Goal: Browse casually

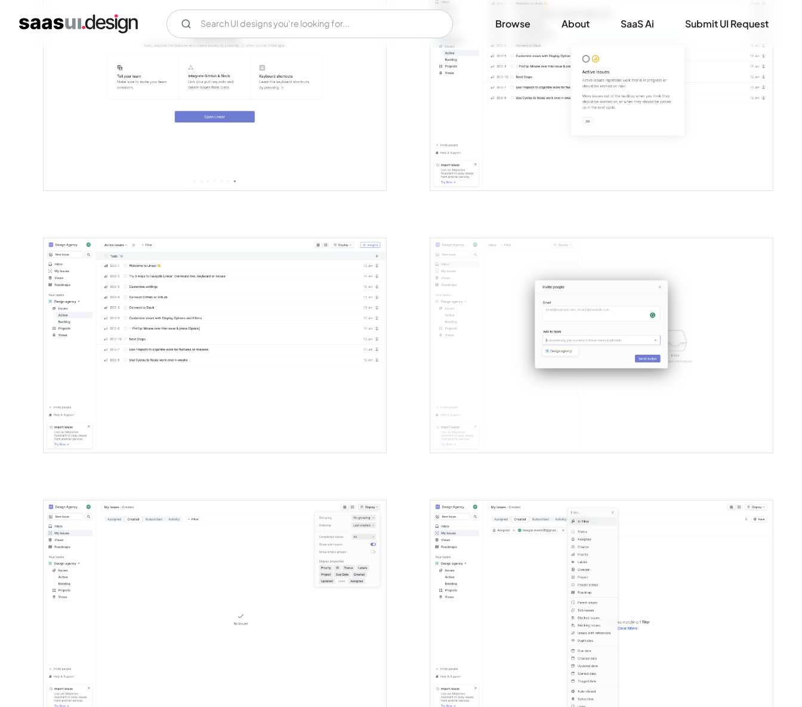
scroll to position [1379, 0]
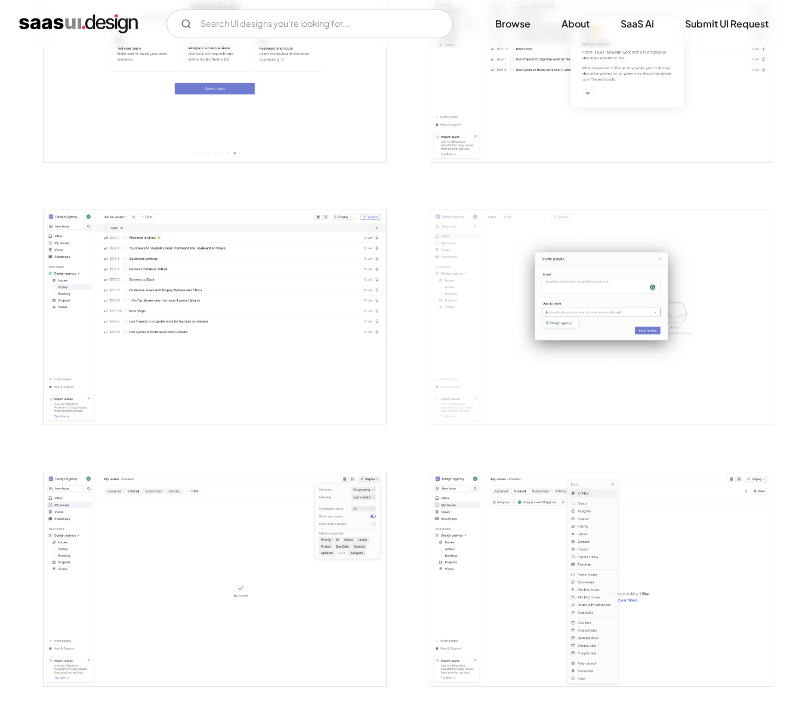
click at [210, 314] on img "open lightbox" at bounding box center [215, 317] width 343 height 214
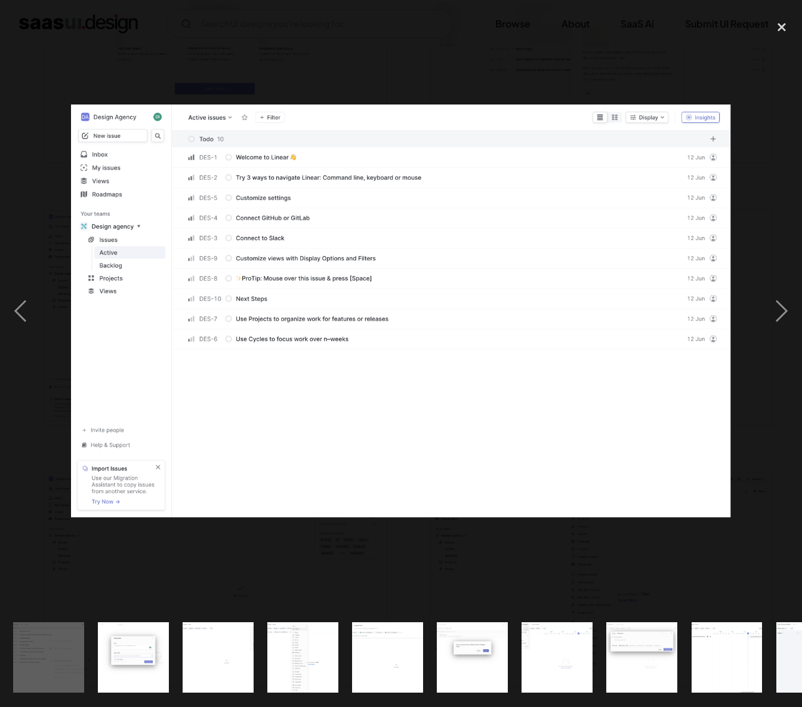
scroll to position [0, 854]
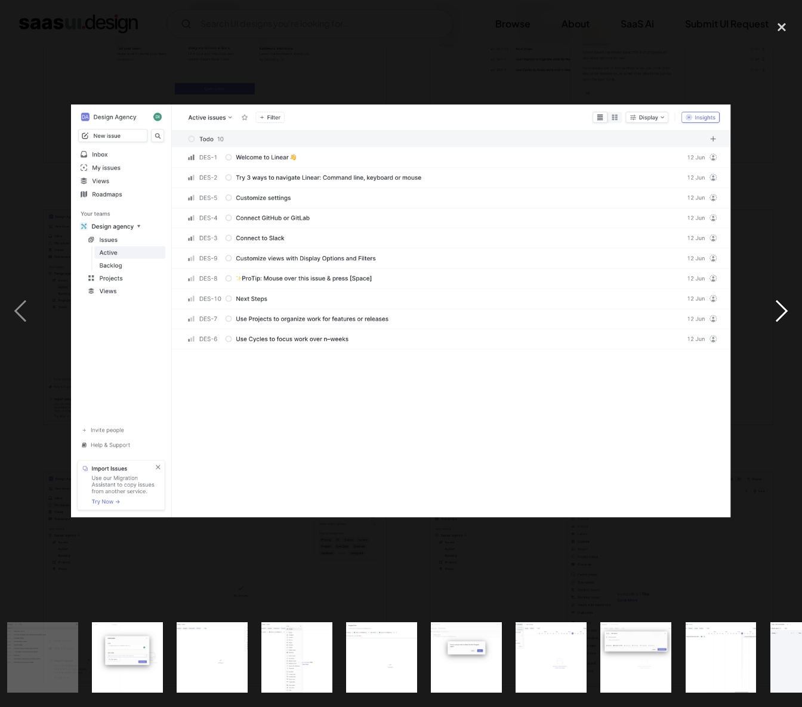
drag, startPoint x: 764, startPoint y: 304, endPoint x: 771, endPoint y: 307, distance: 7.2
click at [771, 307] on div "next image" at bounding box center [781, 311] width 41 height 594
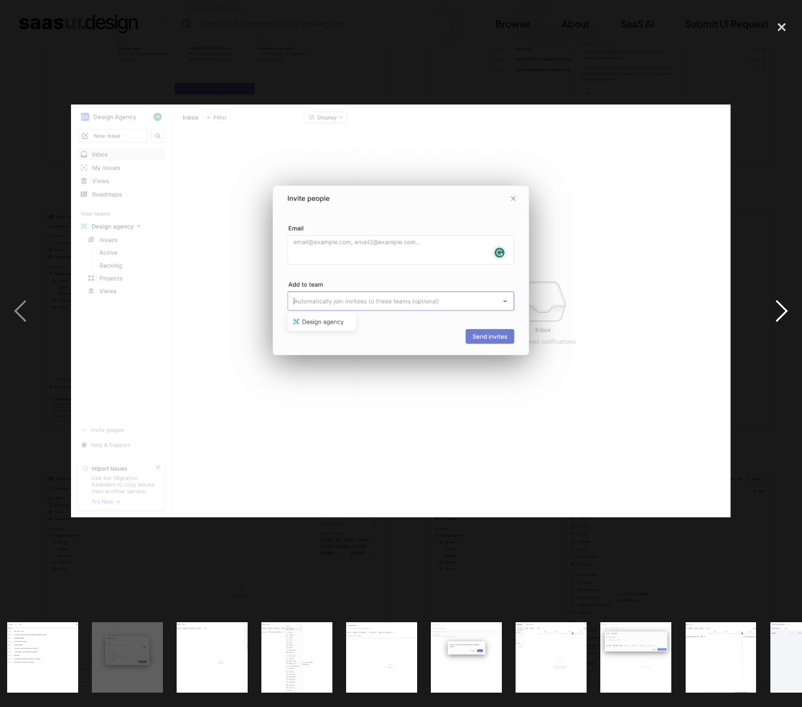
click at [772, 307] on div "next image" at bounding box center [781, 311] width 41 height 594
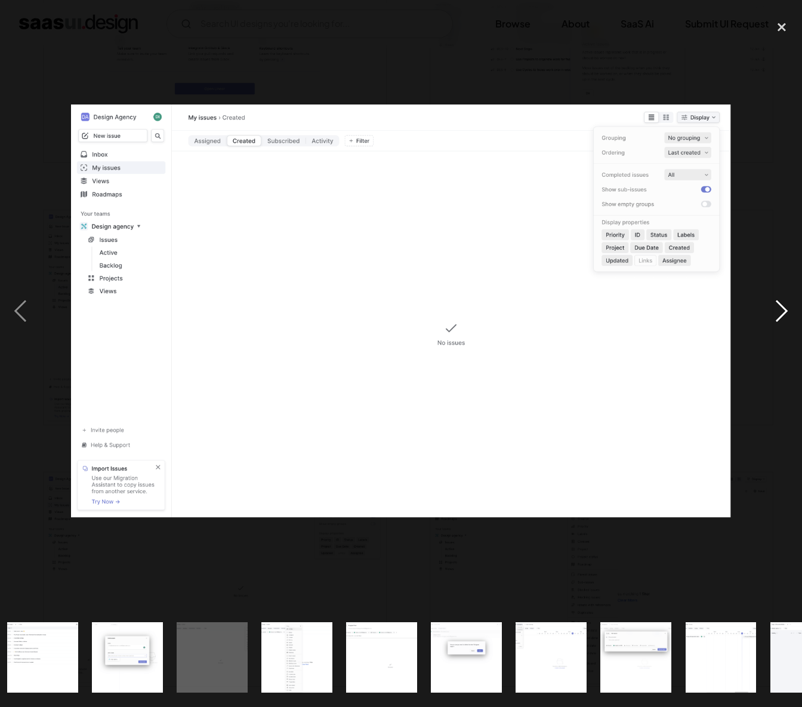
click at [772, 307] on div "next image" at bounding box center [781, 311] width 41 height 594
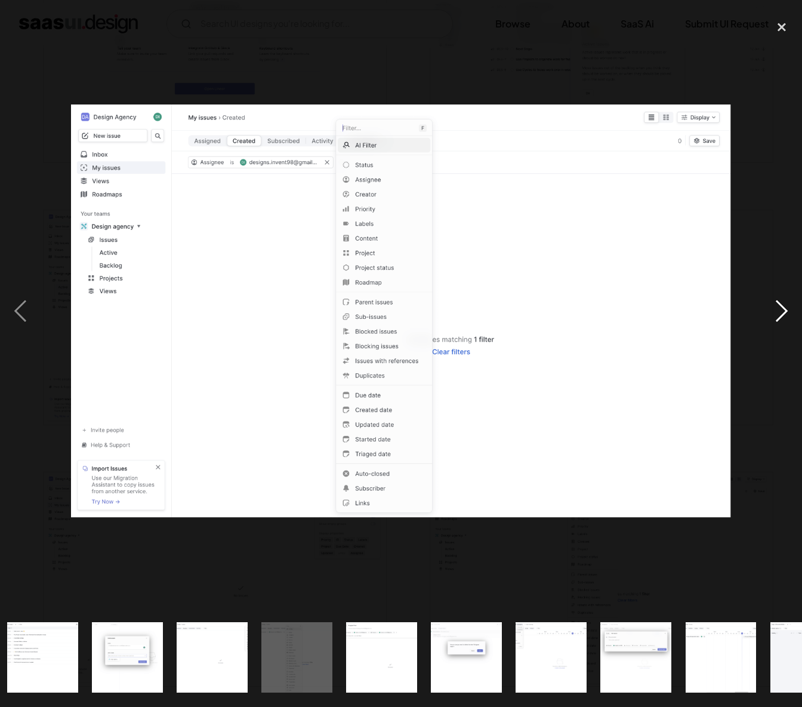
click at [772, 307] on div "next image" at bounding box center [781, 311] width 41 height 594
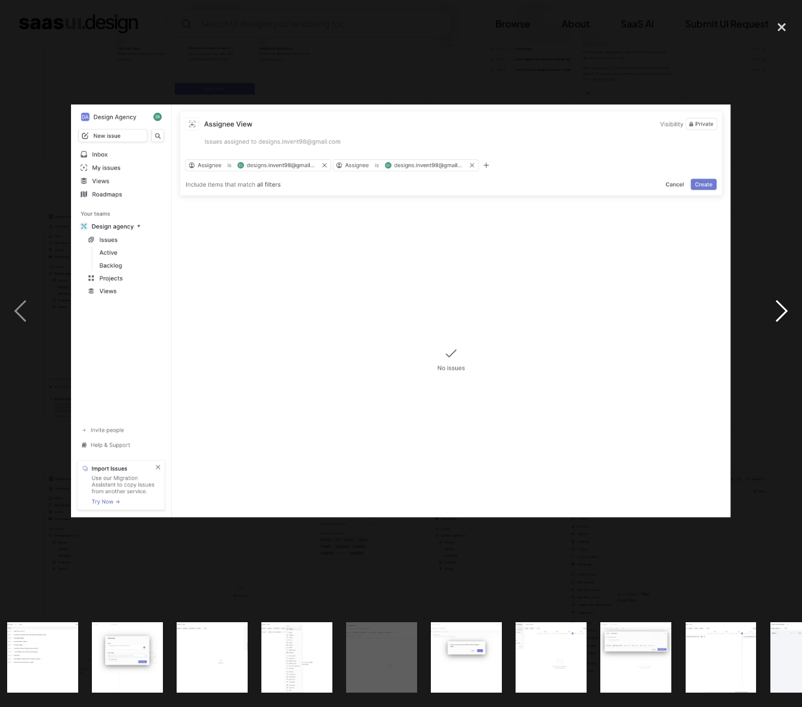
click at [772, 307] on div "next image" at bounding box center [781, 311] width 41 height 594
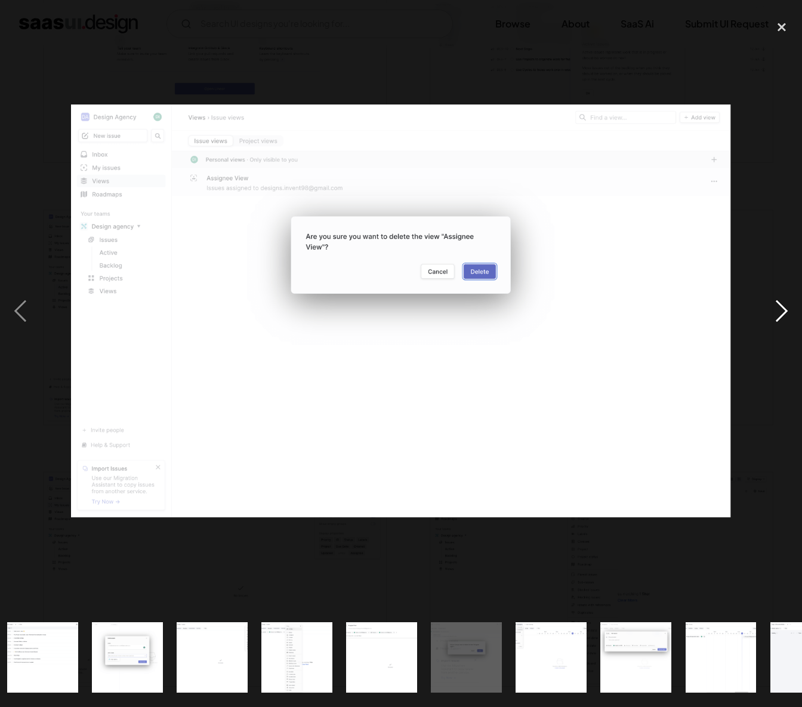
click at [772, 307] on div "next image" at bounding box center [781, 311] width 41 height 594
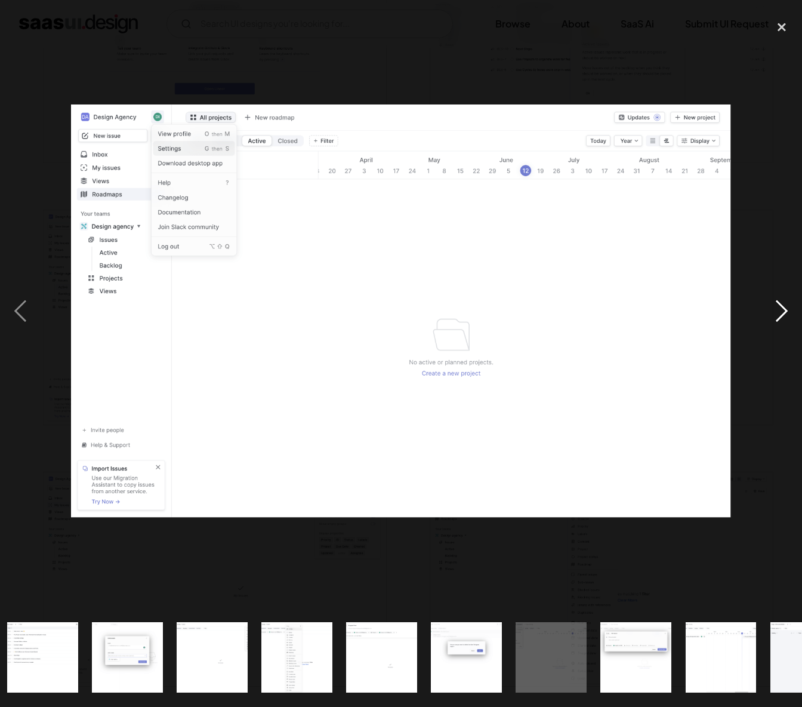
click at [772, 307] on div "next image" at bounding box center [781, 311] width 41 height 594
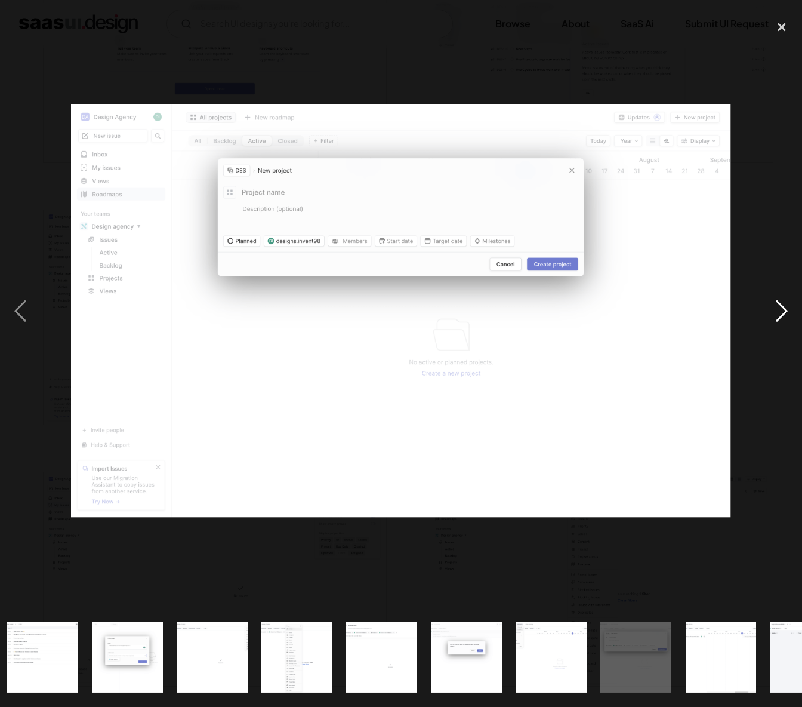
click at [772, 307] on div "next image" at bounding box center [781, 311] width 41 height 594
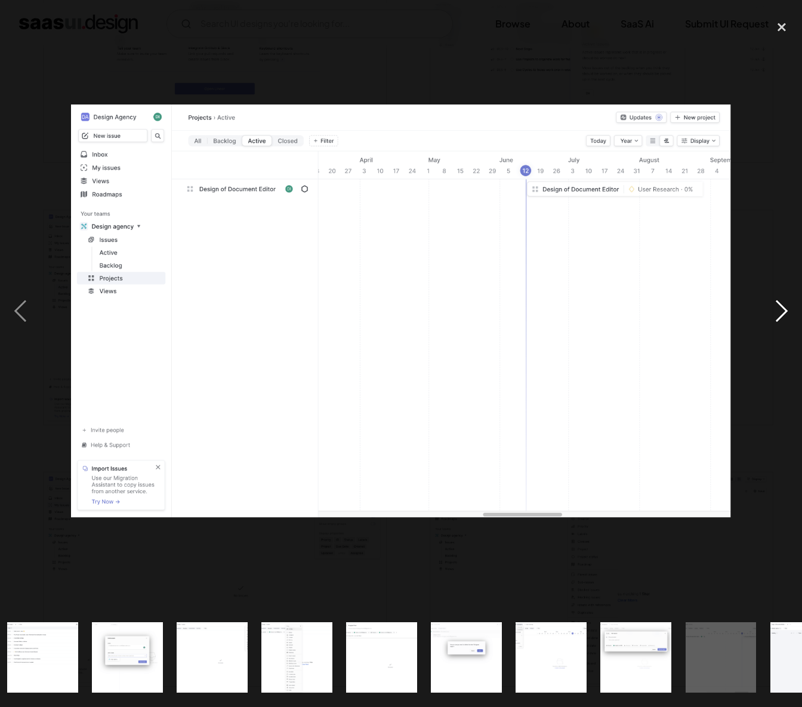
click at [772, 307] on div "next image" at bounding box center [781, 311] width 41 height 594
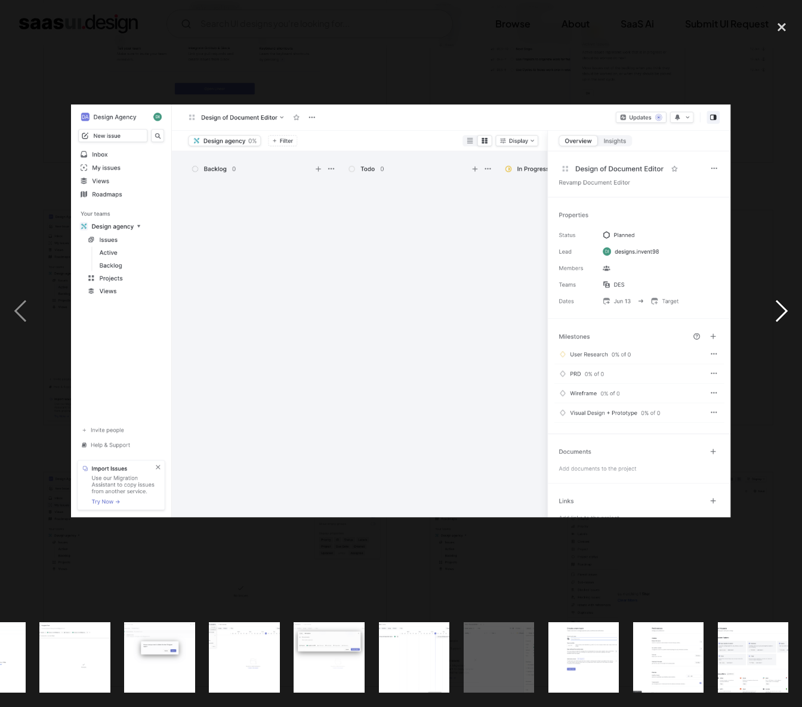
click at [772, 307] on div "next image" at bounding box center [781, 311] width 41 height 594
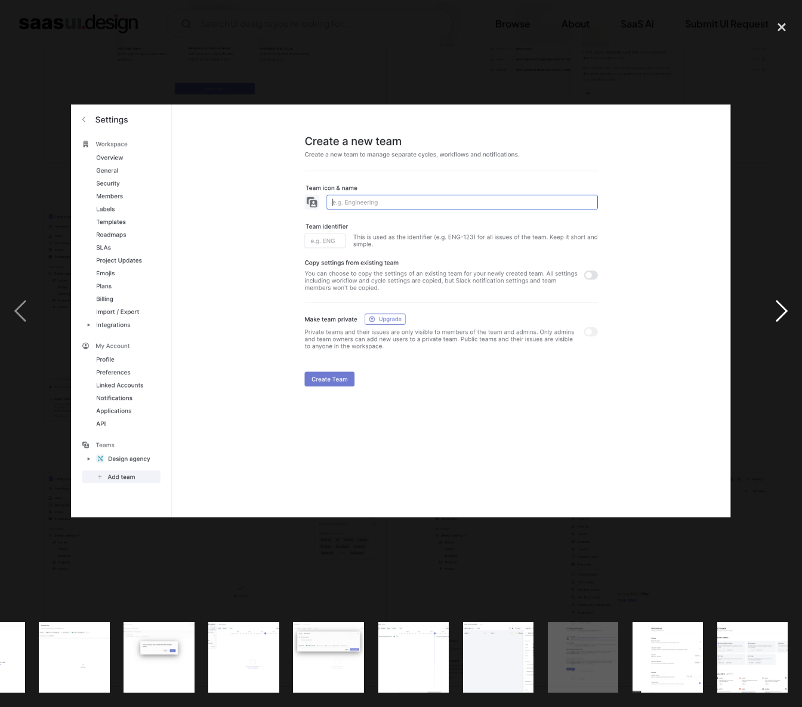
click at [772, 307] on div "next image" at bounding box center [781, 311] width 41 height 594
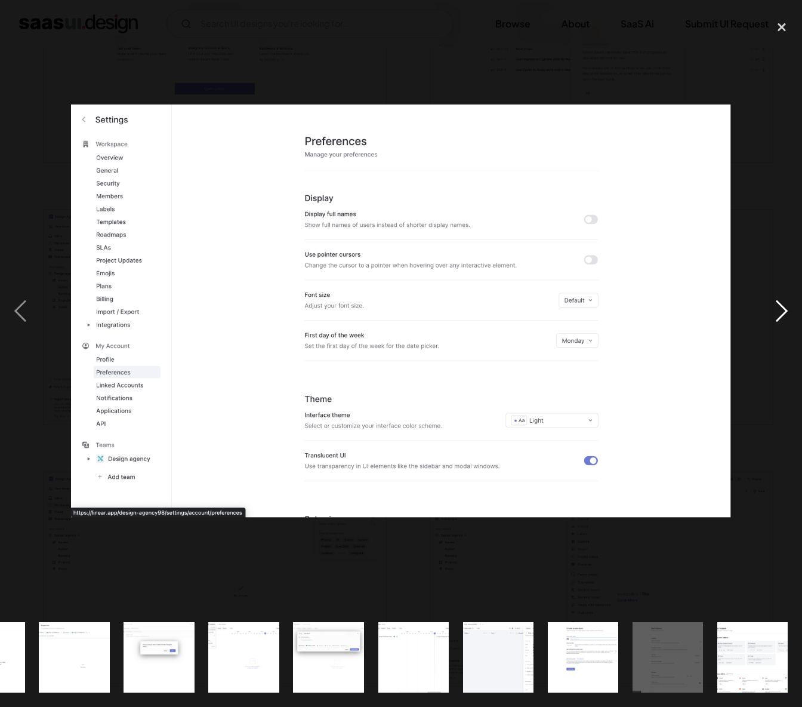
click at [772, 307] on div "next image" at bounding box center [781, 311] width 41 height 594
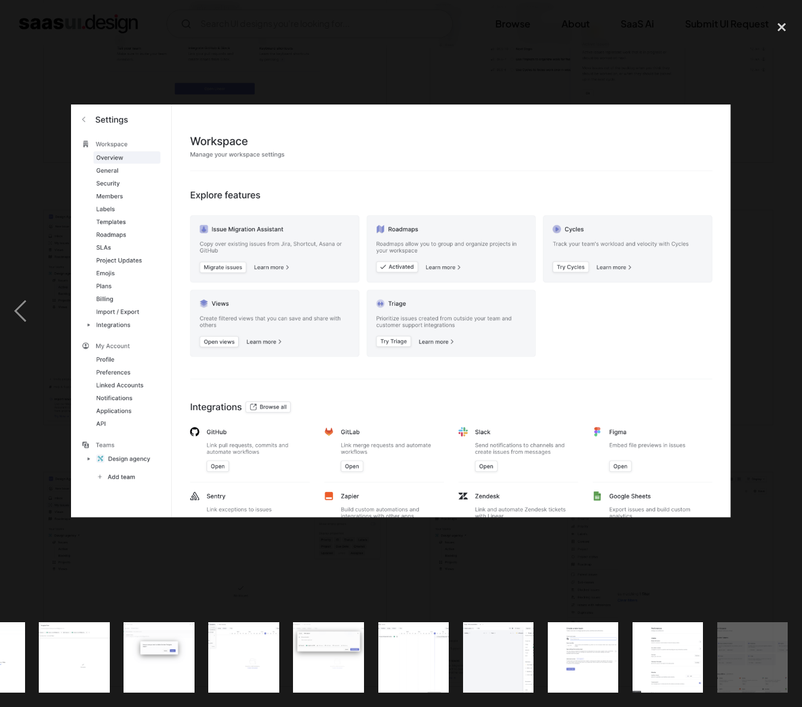
click at [772, 307] on div "next image" at bounding box center [781, 311] width 41 height 594
click at [47, 298] on div at bounding box center [401, 311] width 802 height 594
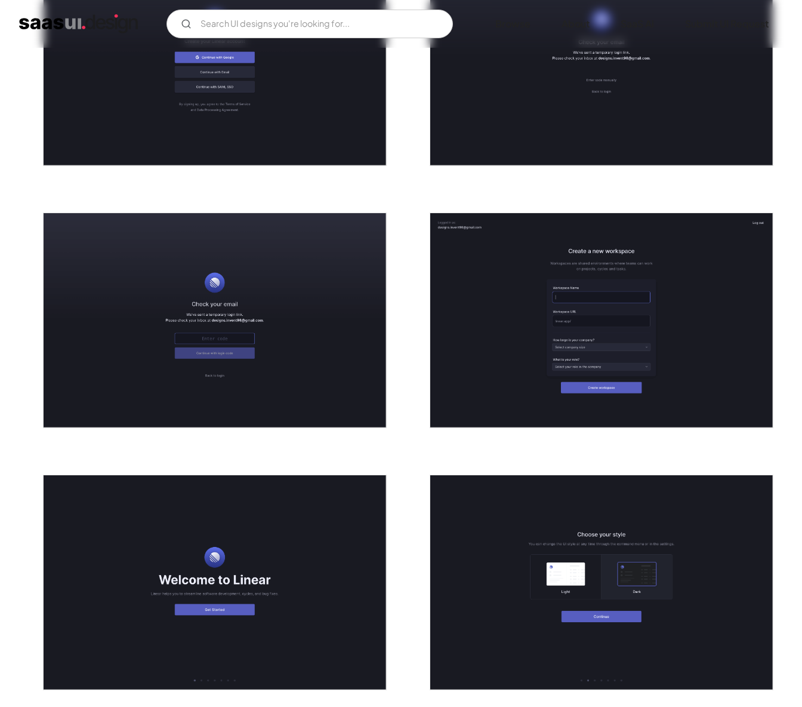
scroll to position [234, 0]
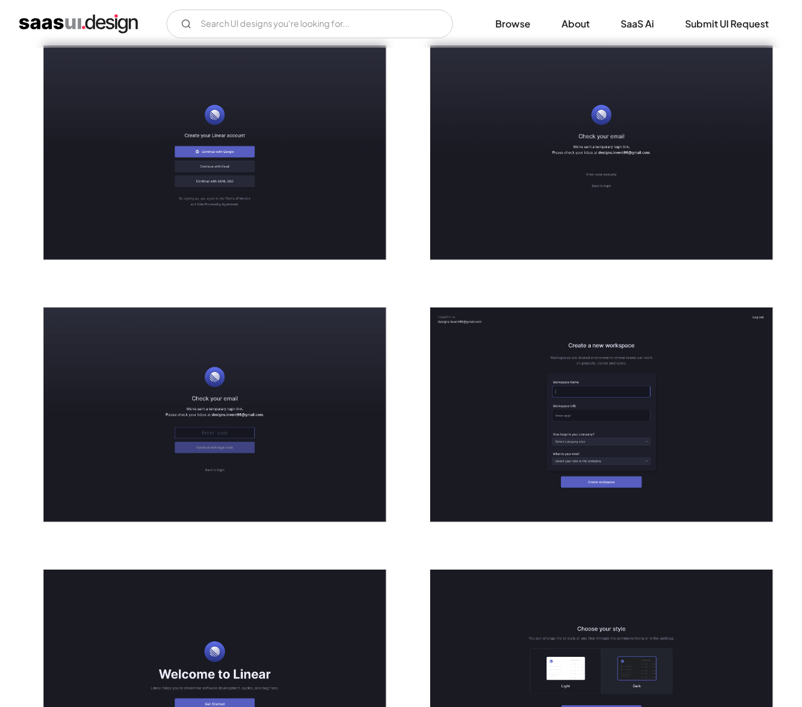
click at [221, 160] on img "open lightbox" at bounding box center [215, 152] width 343 height 214
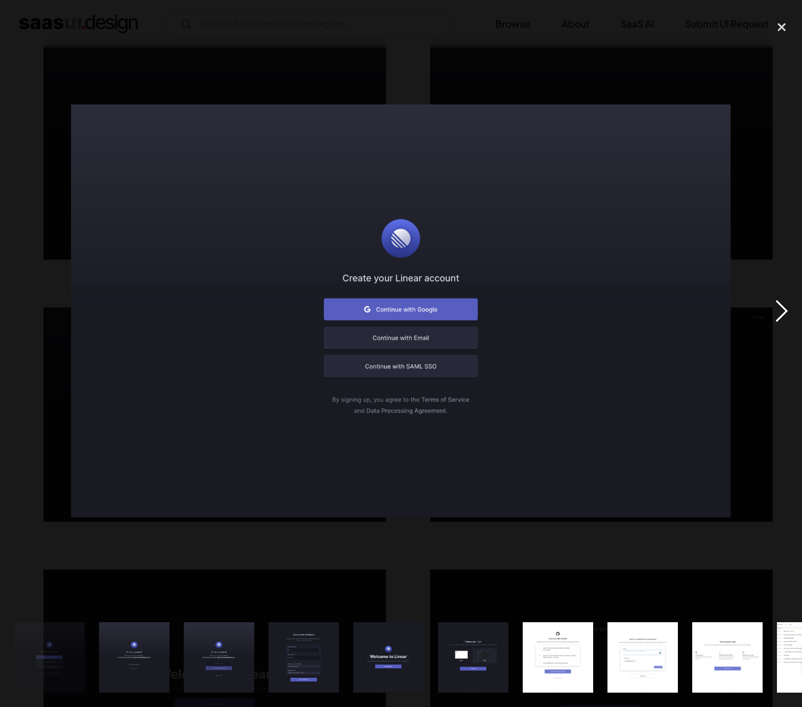
click at [786, 313] on div "next image" at bounding box center [781, 311] width 41 height 594
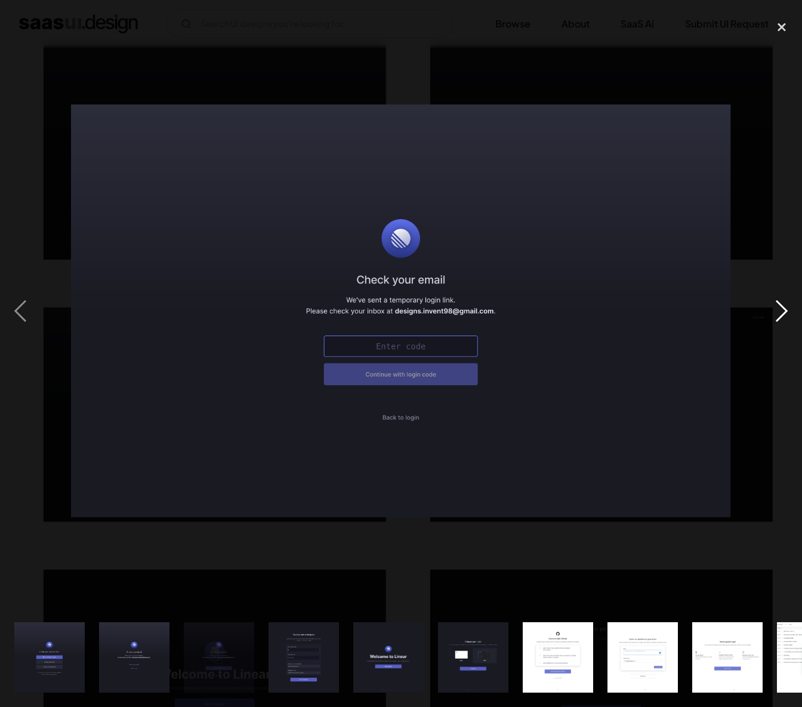
click at [786, 313] on div "next image" at bounding box center [781, 311] width 41 height 594
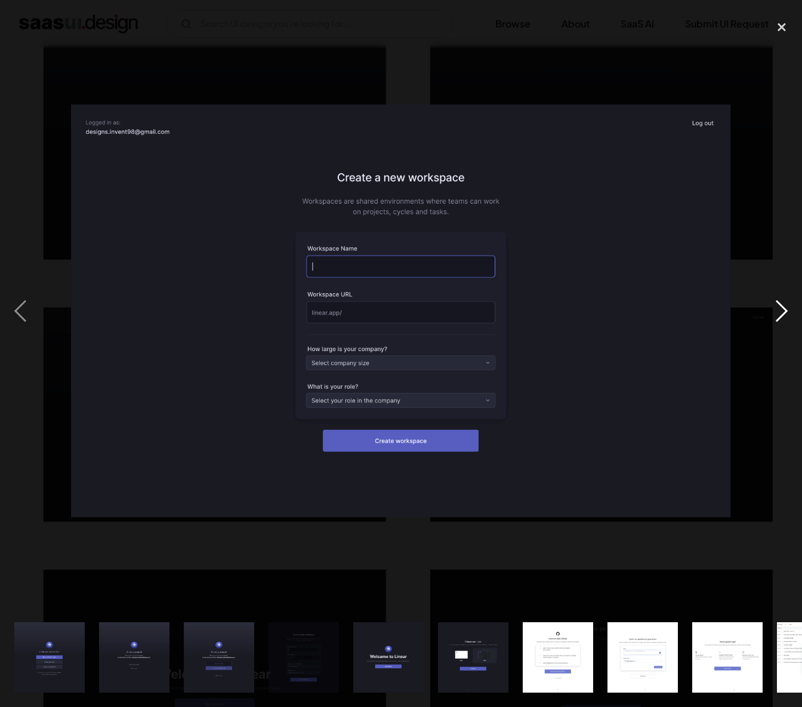
click at [786, 313] on div "next image" at bounding box center [781, 311] width 41 height 594
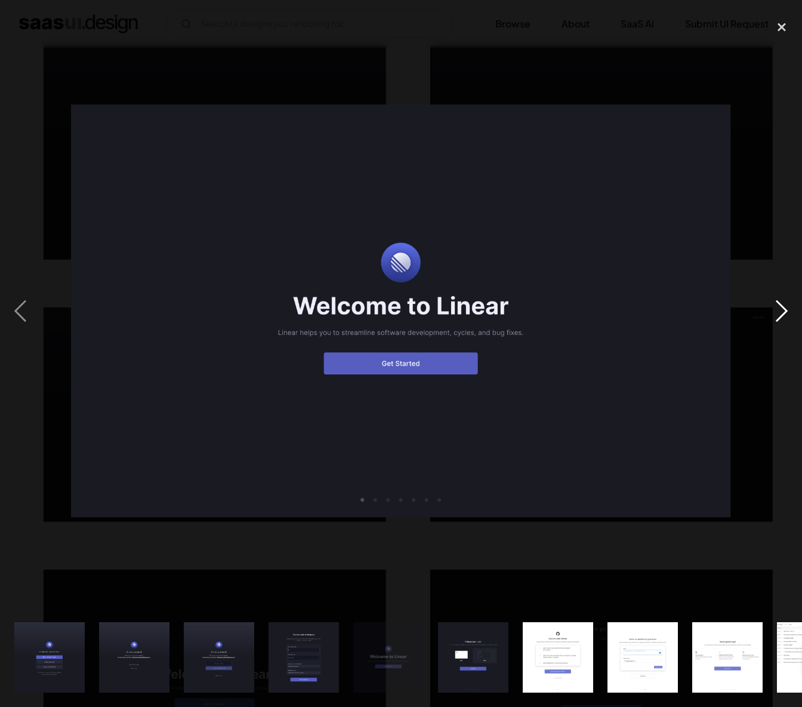
click at [786, 313] on div "next image" at bounding box center [781, 311] width 41 height 594
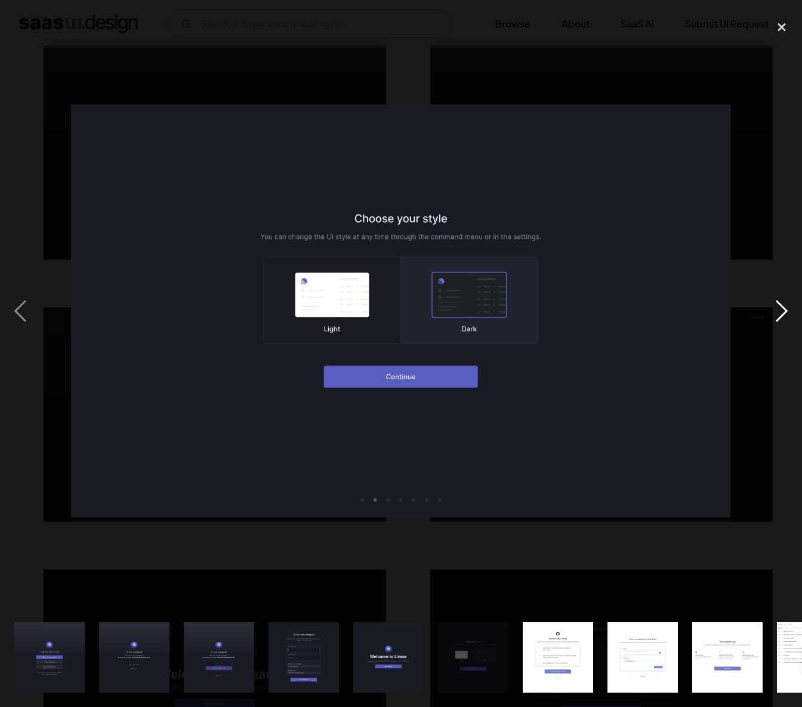
click at [786, 313] on div "next image" at bounding box center [781, 311] width 41 height 594
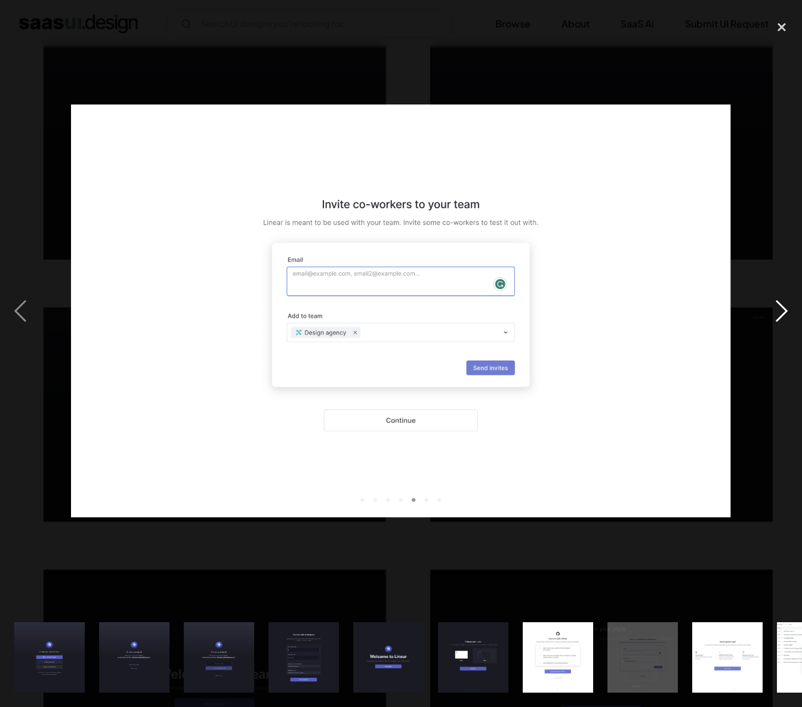
click at [786, 313] on div "next image" at bounding box center [781, 311] width 41 height 594
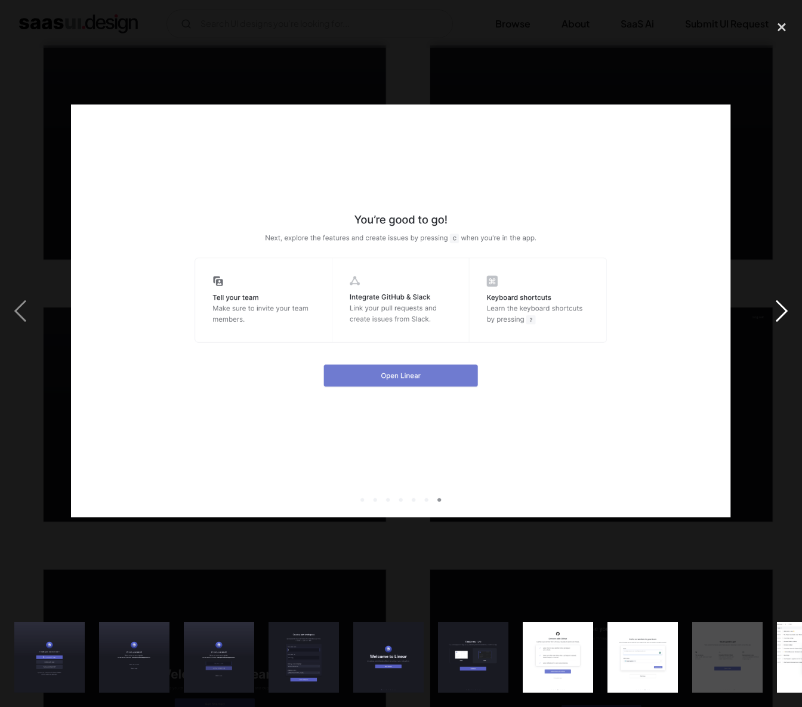
click at [786, 313] on div "next image" at bounding box center [781, 311] width 41 height 594
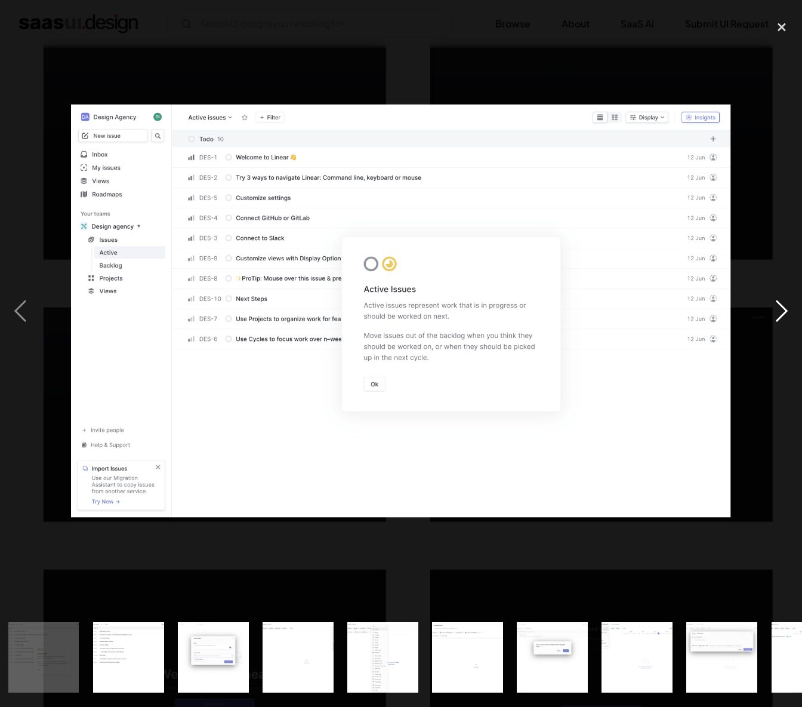
scroll to position [0, 770]
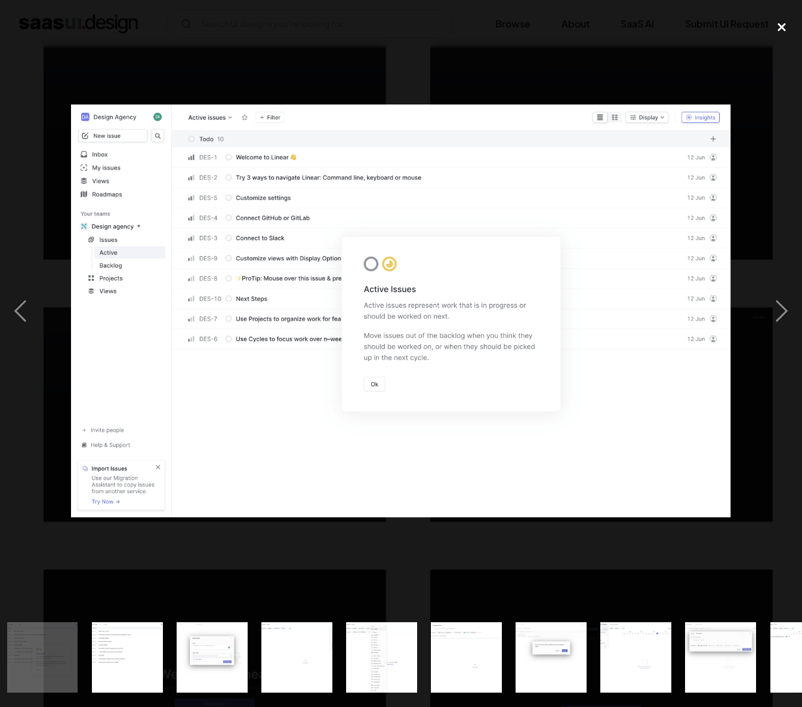
click at [778, 23] on div "close lightbox" at bounding box center [781, 27] width 41 height 26
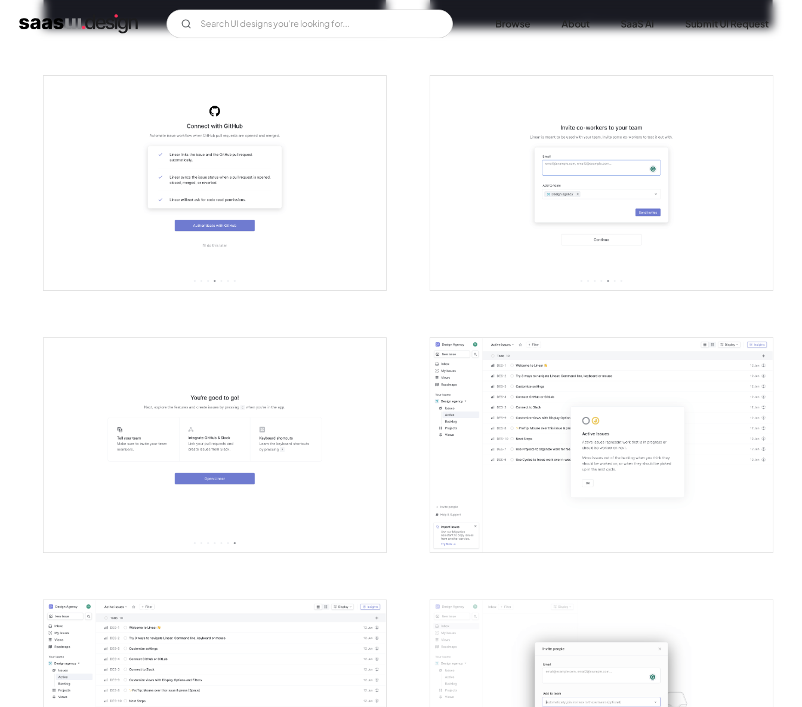
scroll to position [1449, 0]
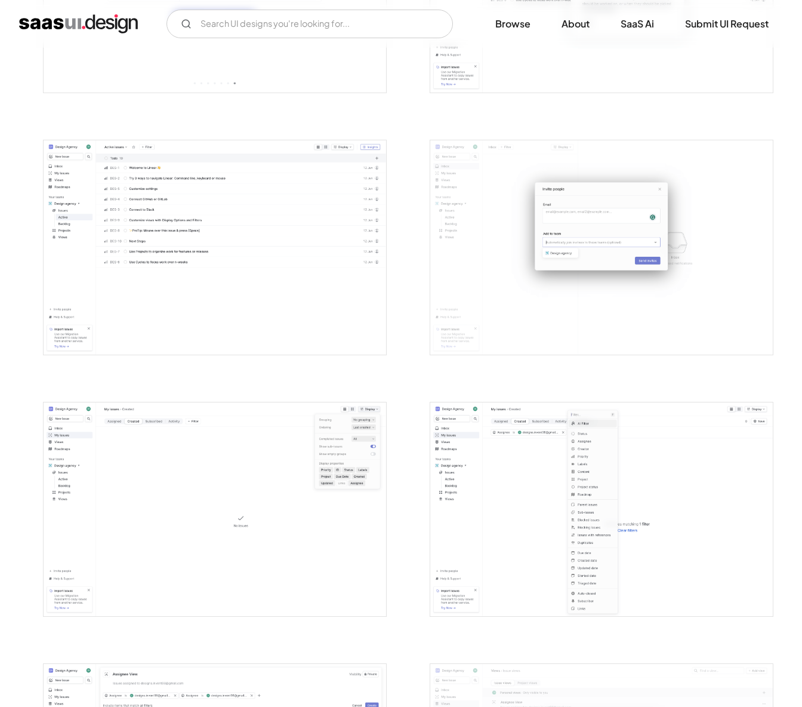
click at [264, 191] on img "open lightbox" at bounding box center [215, 247] width 343 height 214
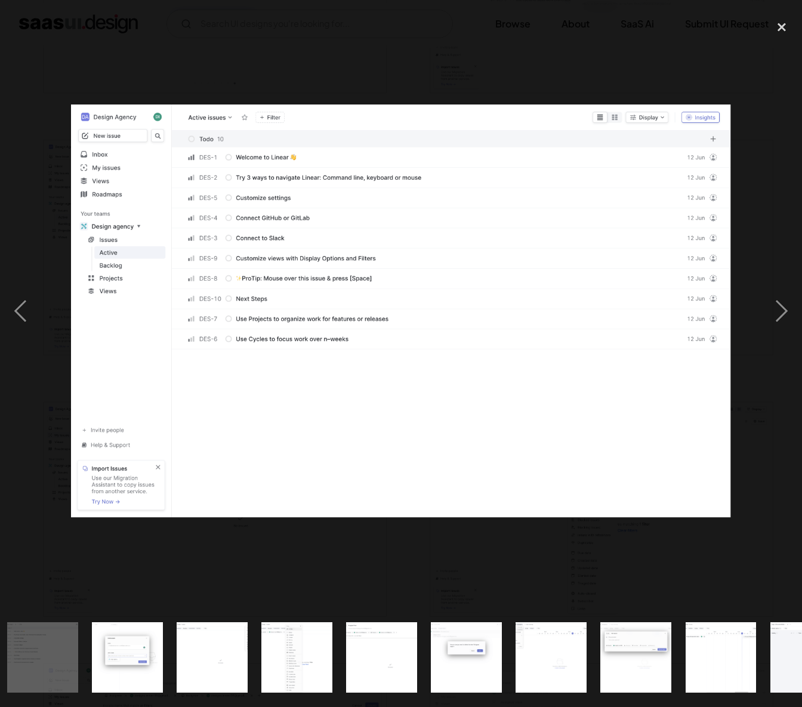
scroll to position [0, 854]
click at [776, 307] on div "next image" at bounding box center [781, 311] width 41 height 594
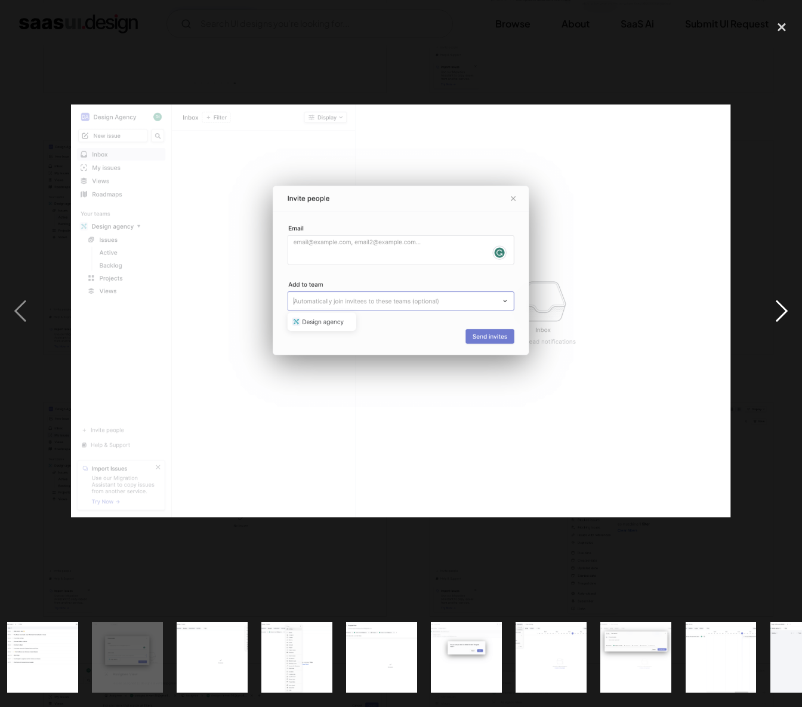
click at [776, 307] on div "next image" at bounding box center [781, 311] width 41 height 594
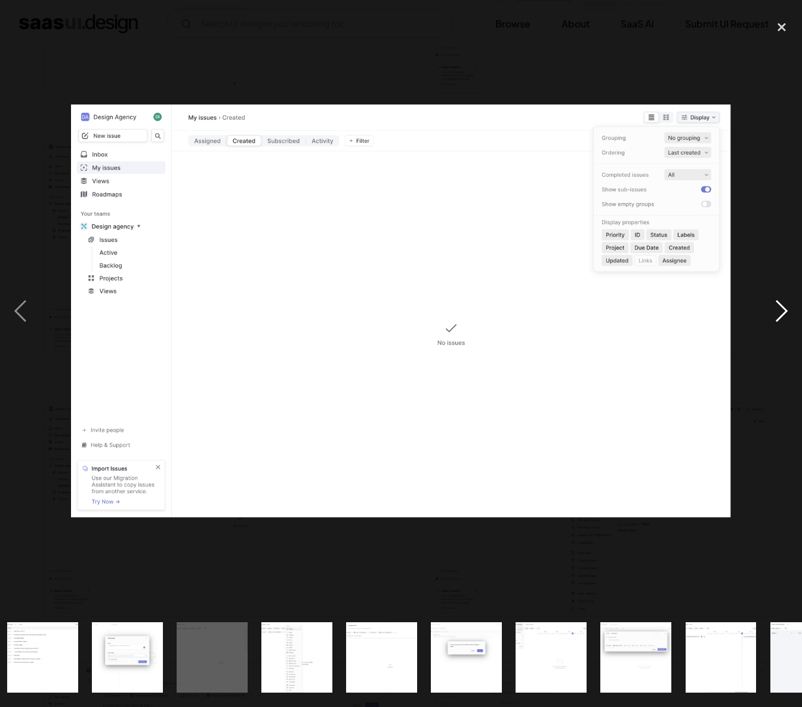
click at [776, 307] on div "next image" at bounding box center [781, 311] width 41 height 594
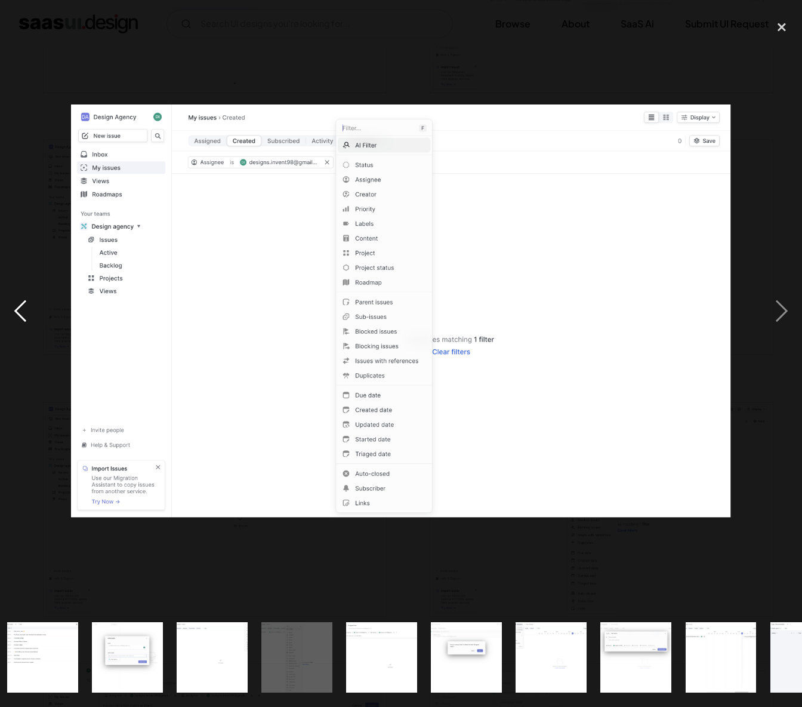
click at [20, 314] on div "previous image" at bounding box center [20, 311] width 41 height 594
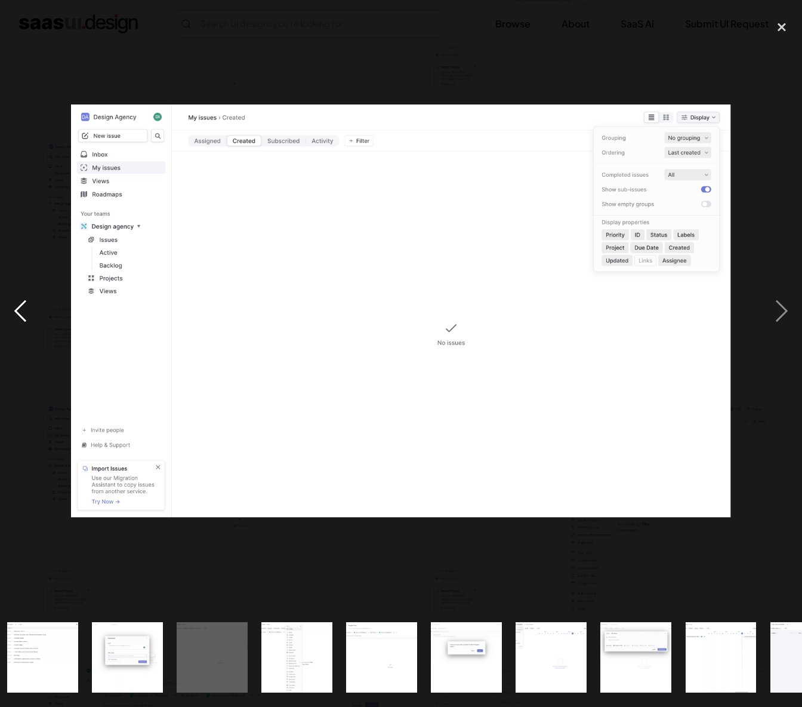
click at [20, 314] on div "previous image" at bounding box center [20, 311] width 41 height 594
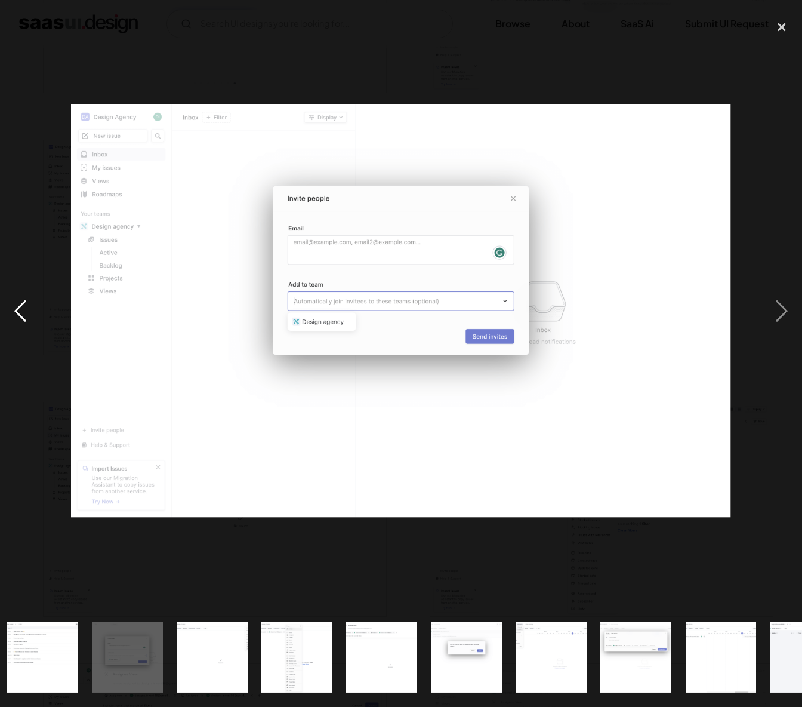
click at [20, 314] on div "previous image" at bounding box center [20, 311] width 41 height 594
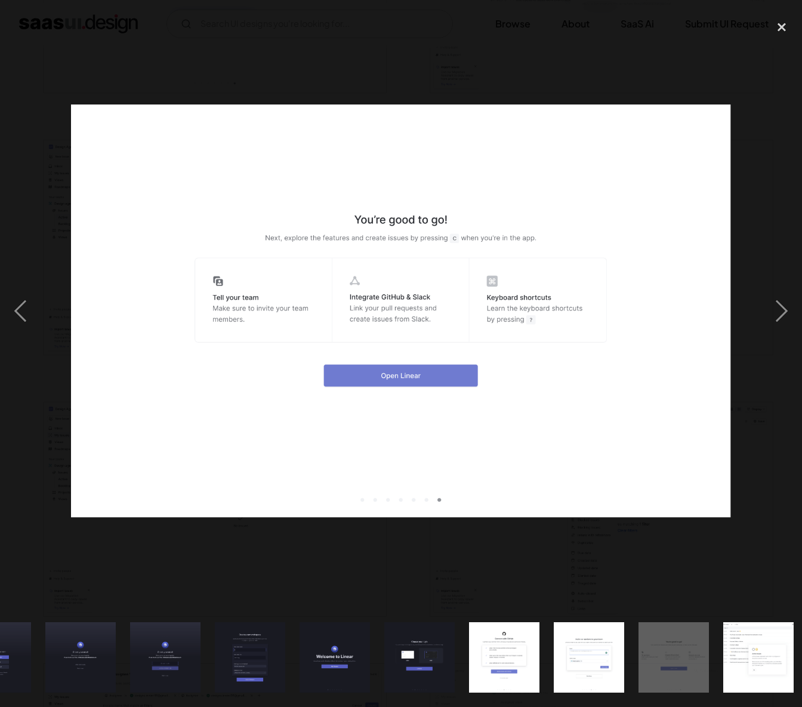
scroll to position [0, 53]
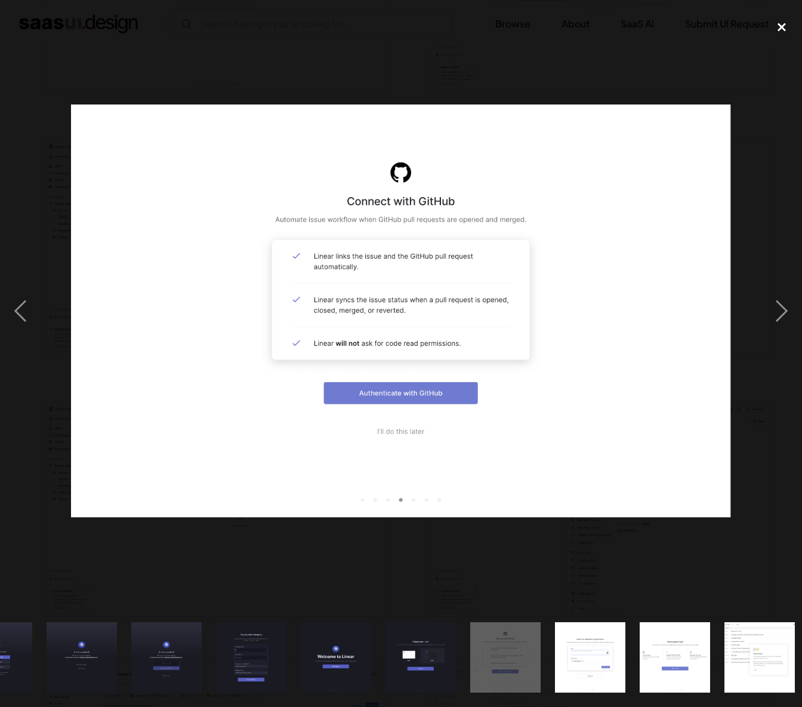
click at [785, 29] on div "close lightbox" at bounding box center [781, 27] width 41 height 26
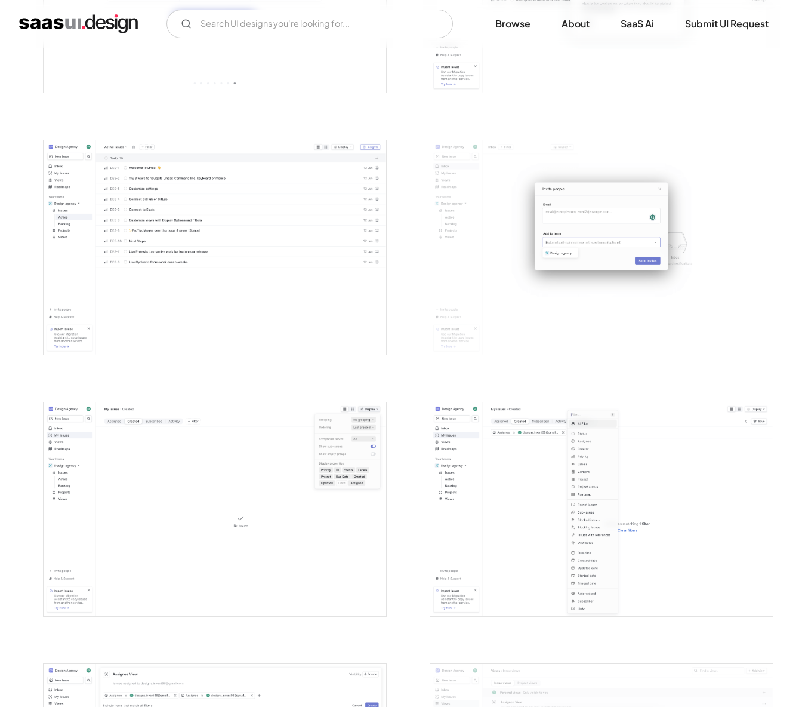
scroll to position [0, 0]
